Goal: Task Accomplishment & Management: Use online tool/utility

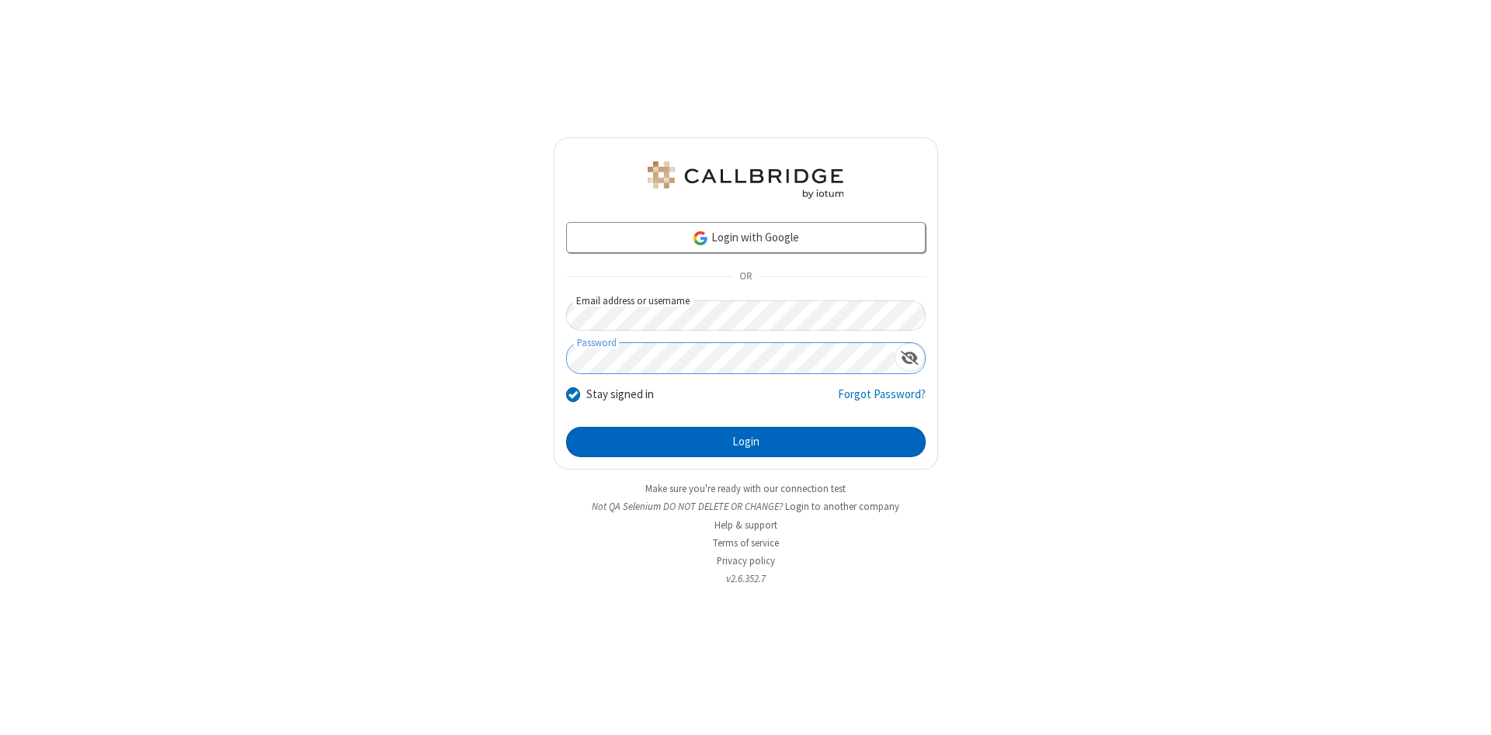
click at [745, 443] on button "Login" at bounding box center [745, 442] width 359 height 31
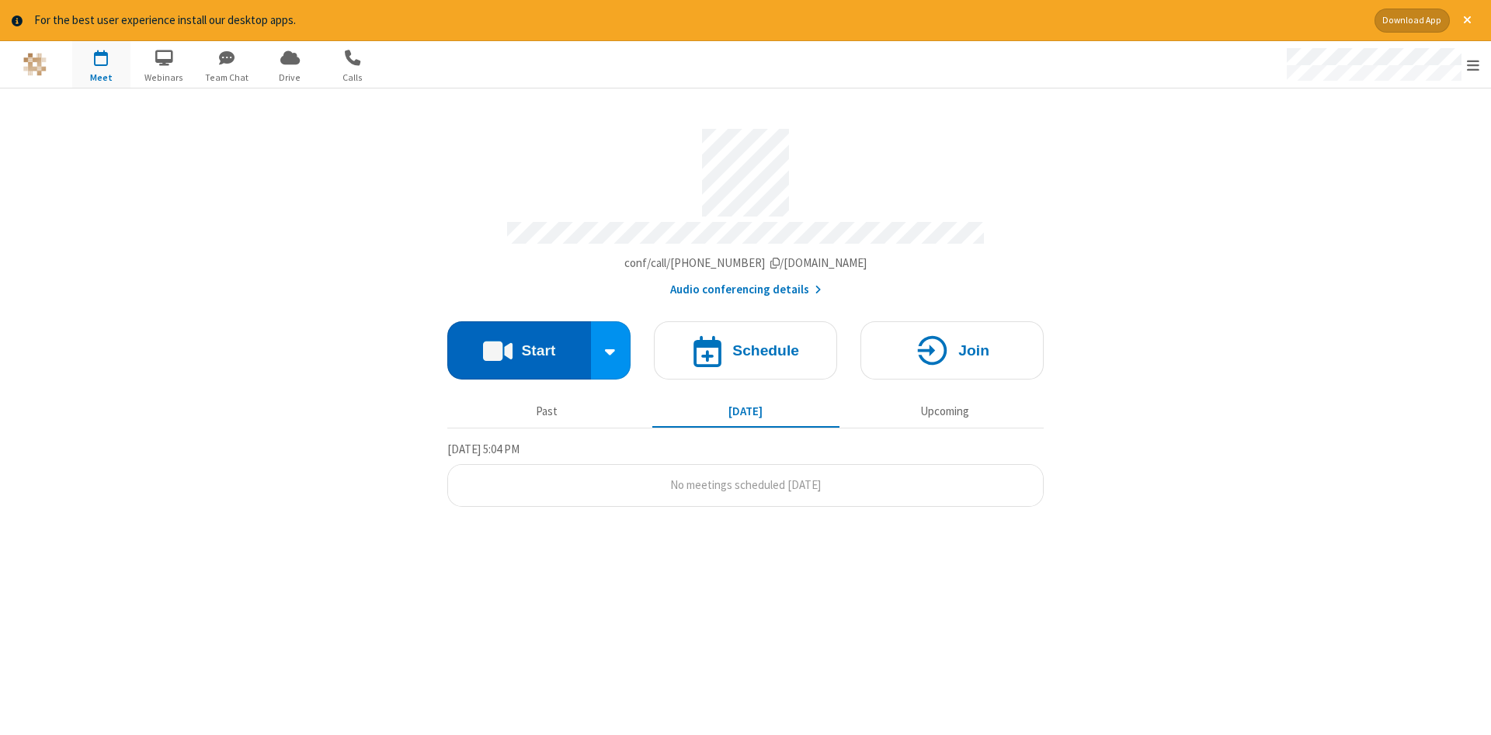
click at [519, 345] on button "Start" at bounding box center [519, 350] width 144 height 58
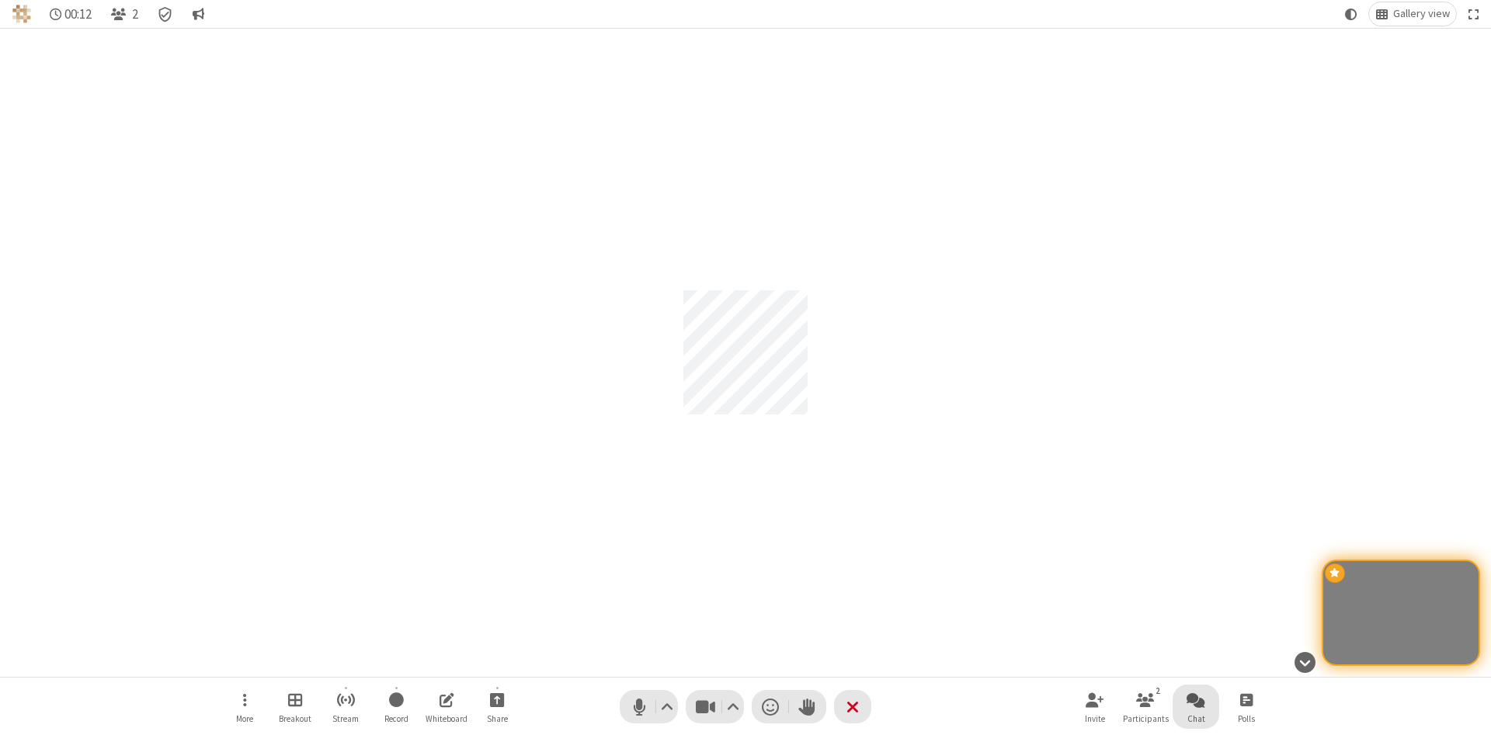
click at [1196, 699] on span "Open chat" at bounding box center [1195, 699] width 19 height 19
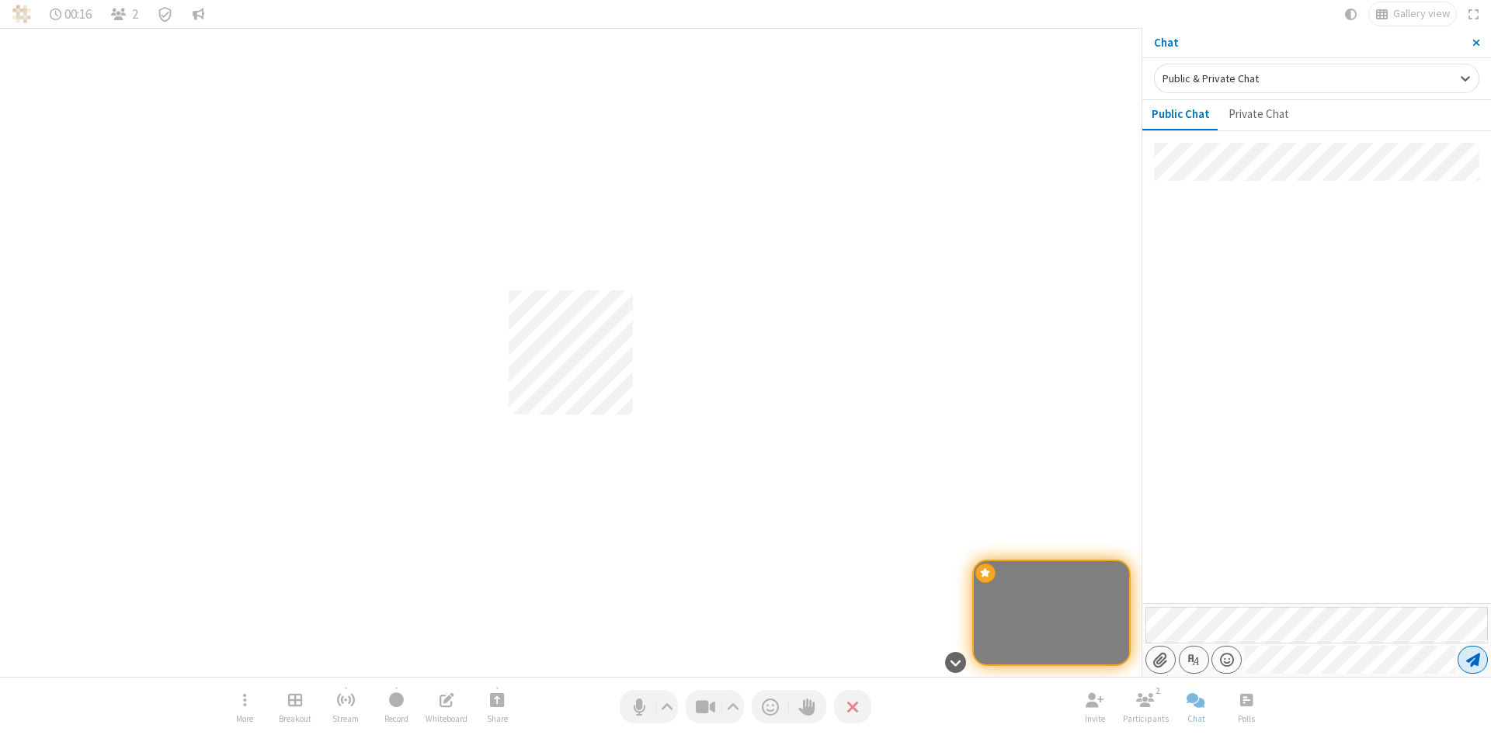
click at [1472, 660] on span "Send message" at bounding box center [1473, 660] width 14 height 16
